Goal: Task Accomplishment & Management: Use online tool/utility

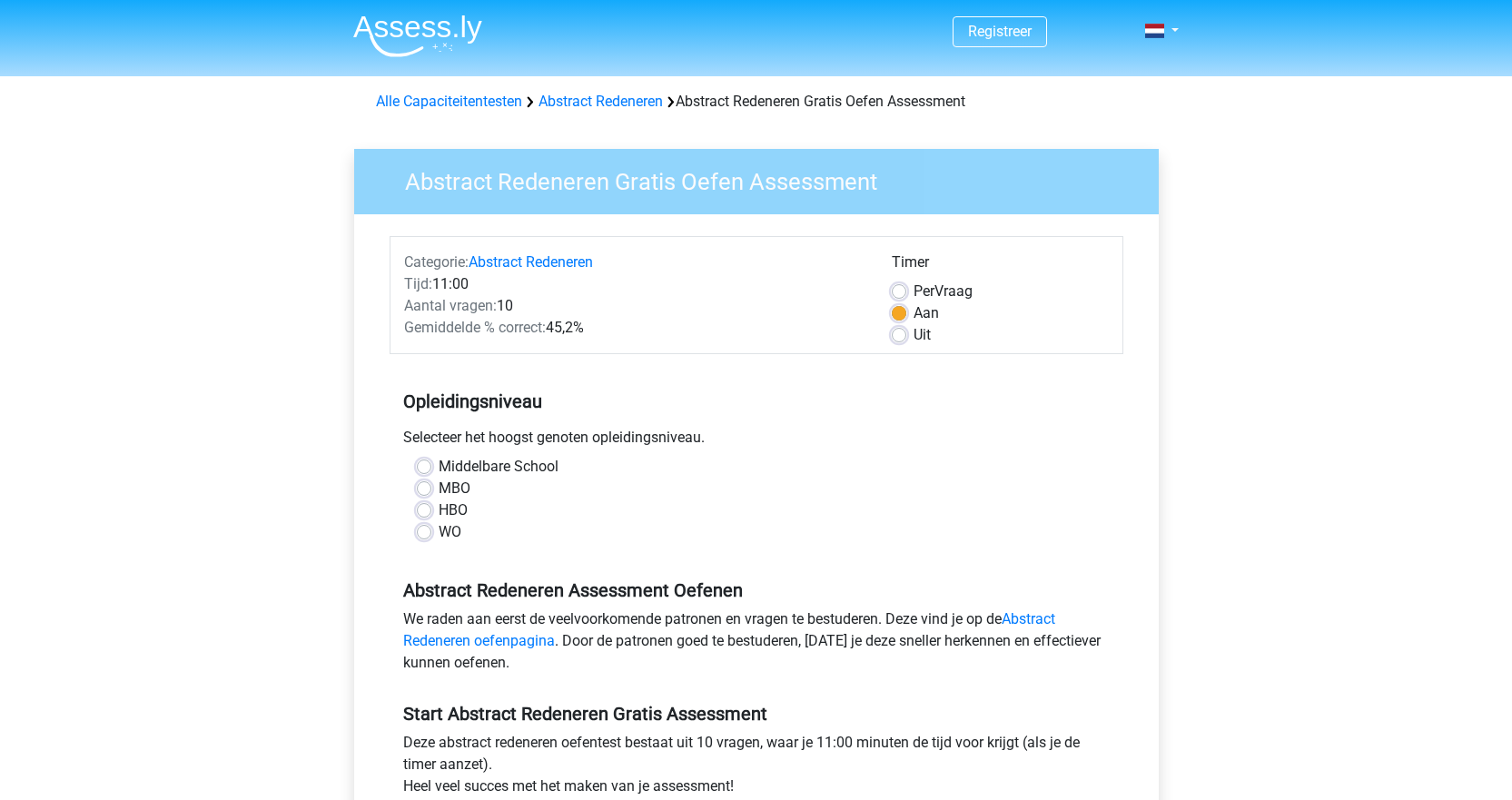
click at [438, 465] on label "Middelbare School" at bounding box center [498, 466] width 120 height 22
click at [424, 465] on input "Middelbare School" at bounding box center [424, 465] width 15 height 18
radio input "true"
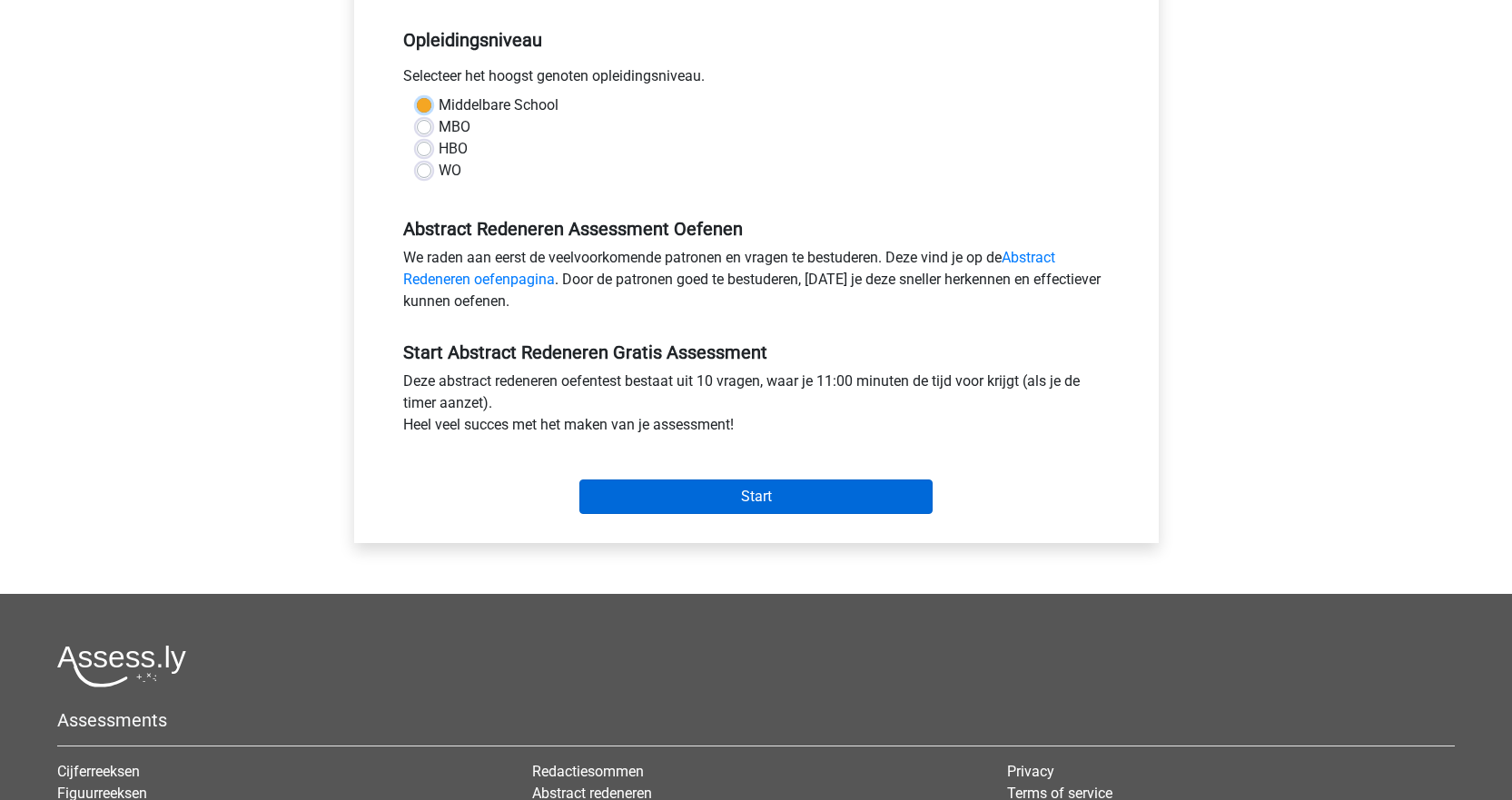
scroll to position [363, 0]
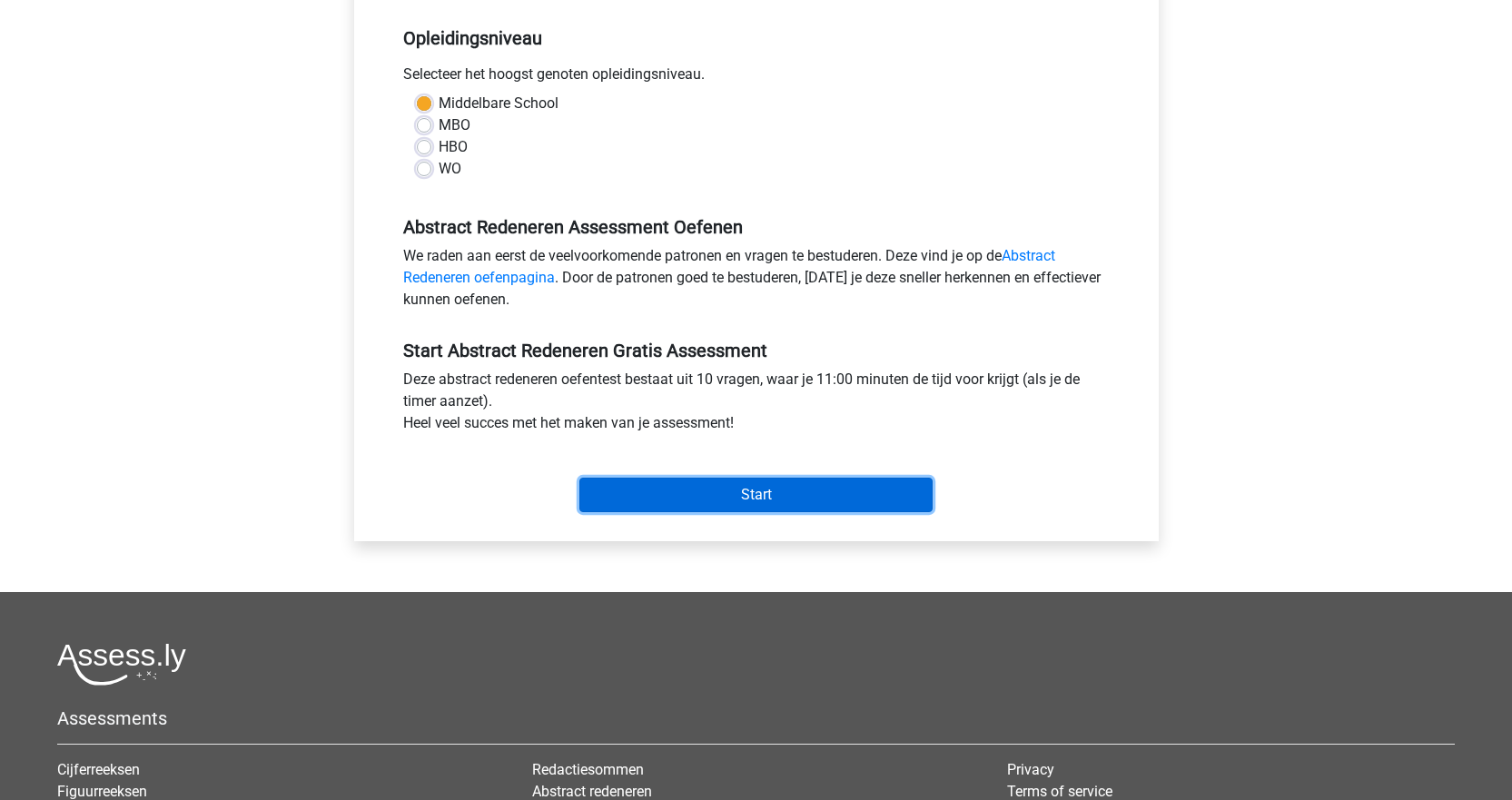
click at [726, 497] on input "Start" at bounding box center [756, 495] width 353 height 35
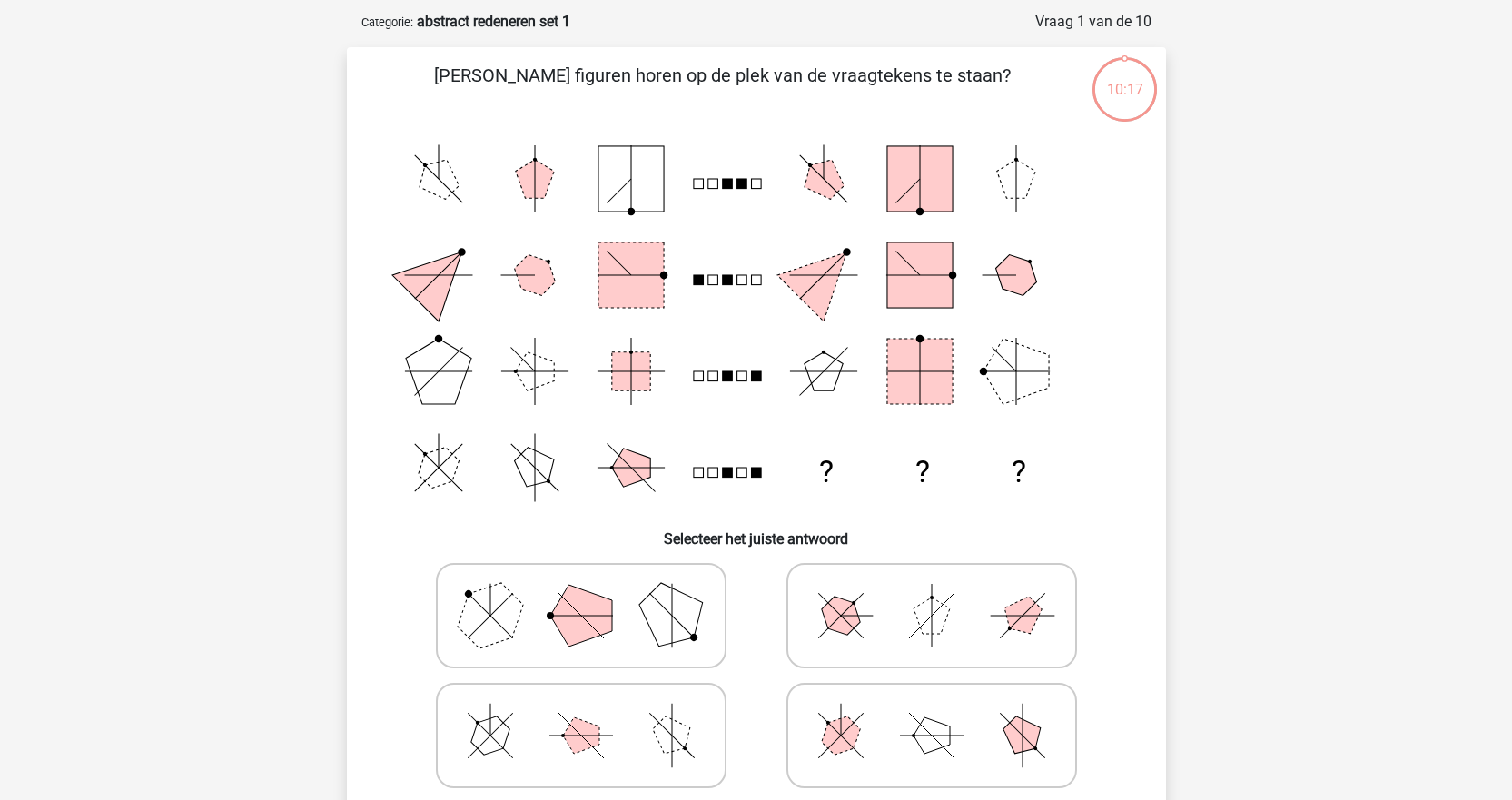
scroll to position [363, 0]
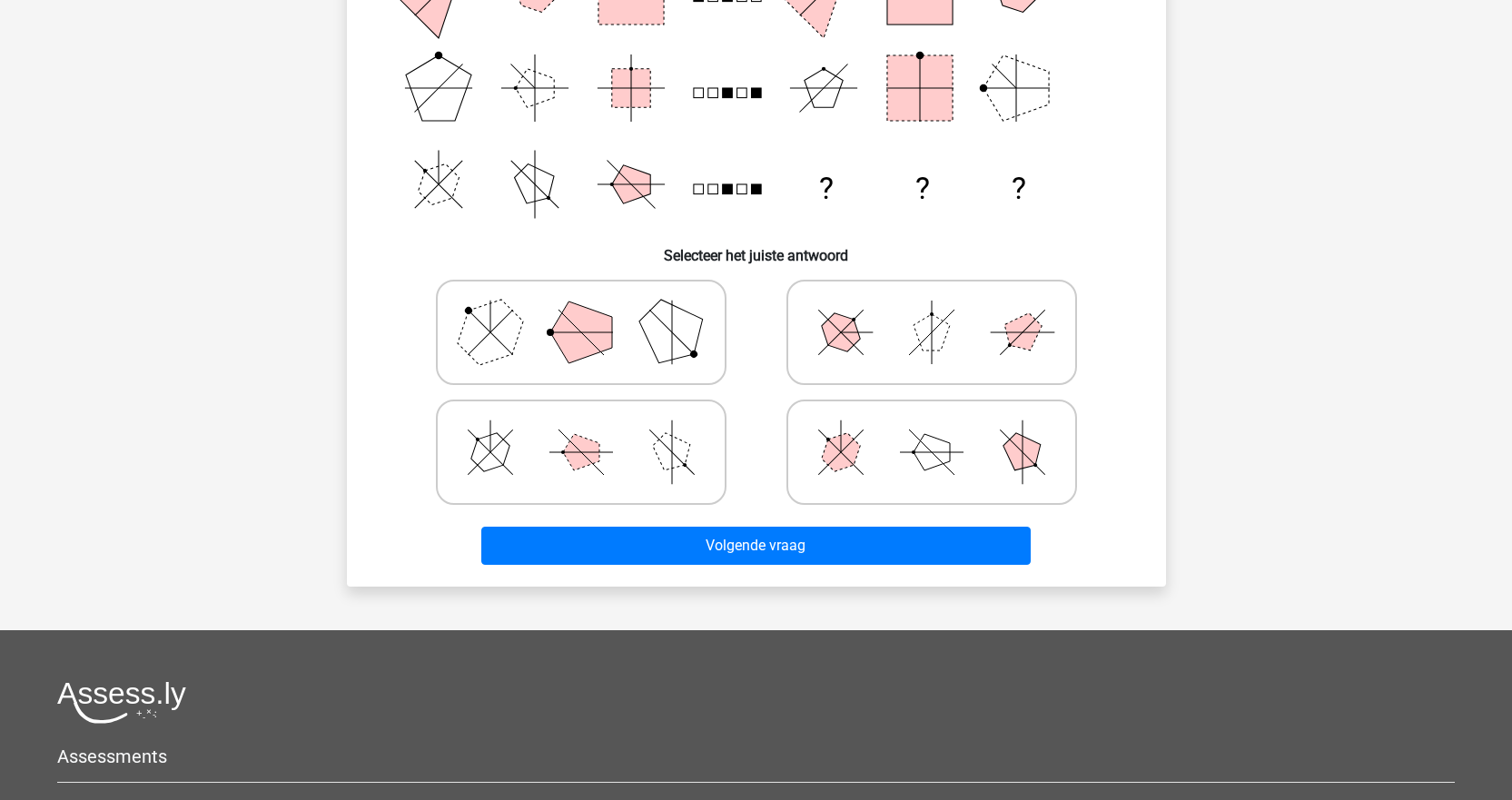
click at [922, 462] on polygon at bounding box center [932, 452] width 36 height 36
click at [932, 429] on input "radio" at bounding box center [937, 423] width 12 height 12
radio input "true"
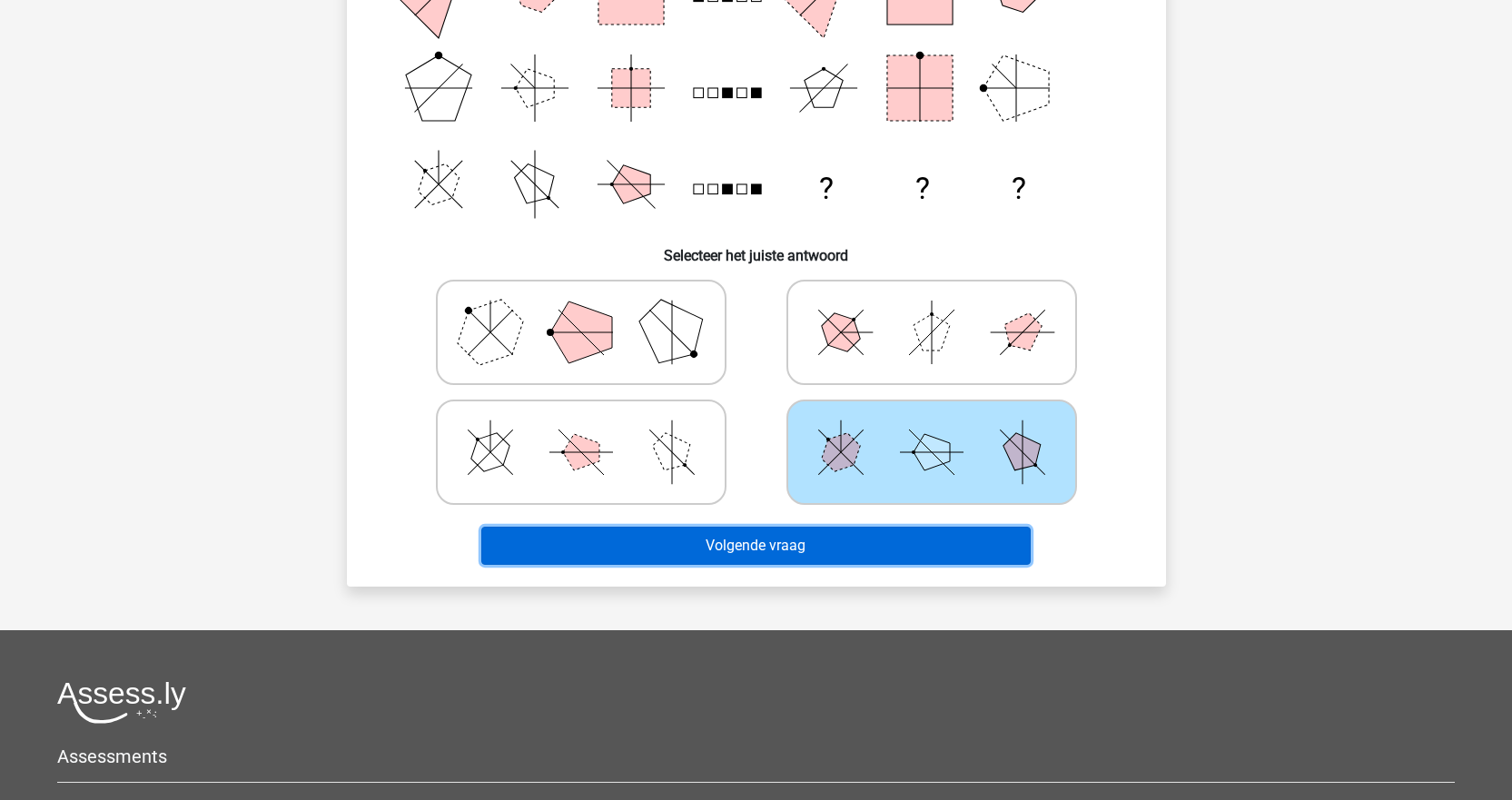
click at [816, 549] on button "Volgende vraag" at bounding box center [756, 545] width 549 height 38
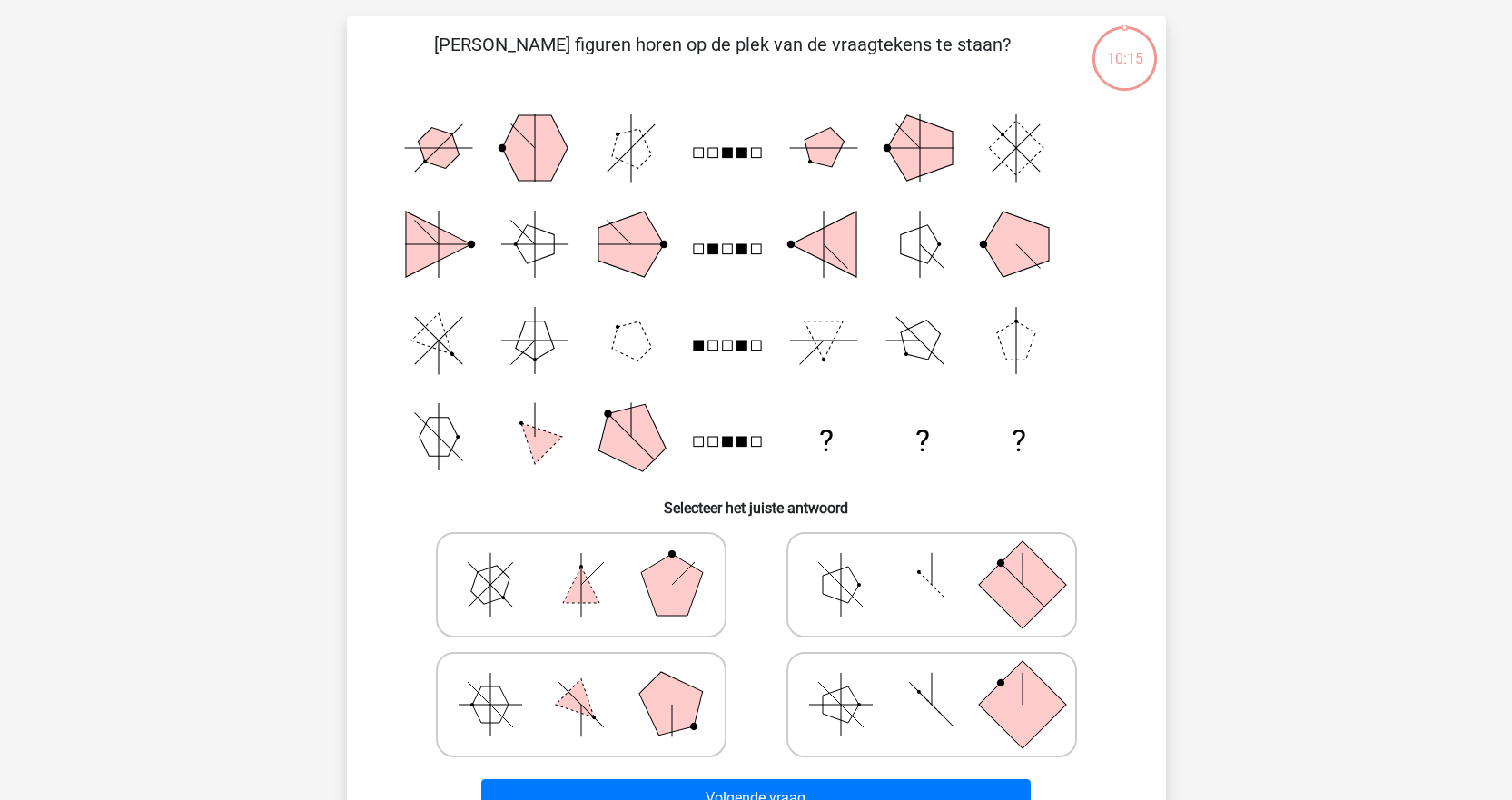
scroll to position [91, 0]
